Goal: Navigation & Orientation: Find specific page/section

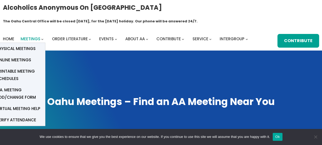
click at [31, 36] on span "Meetings" at bounding box center [31, 39] width 20 height 6
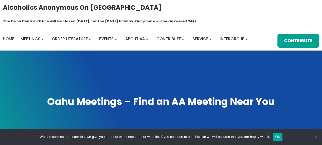
scroll to position [79, 0]
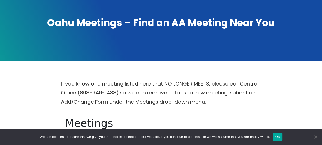
click at [316, 137] on span "Cookie Notice" at bounding box center [314, 136] width 5 height 5
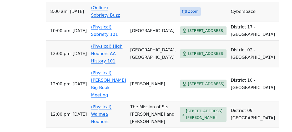
scroll to position [433, 0]
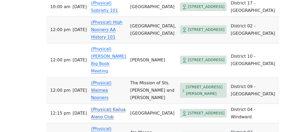
click at [120, 107] on link "(Physical) Kailua Alano Club" at bounding box center [108, 113] width 35 height 12
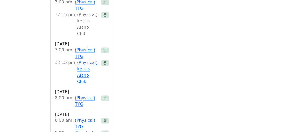
scroll to position [657, 0]
